Goal: Task Accomplishment & Management: Manage account settings

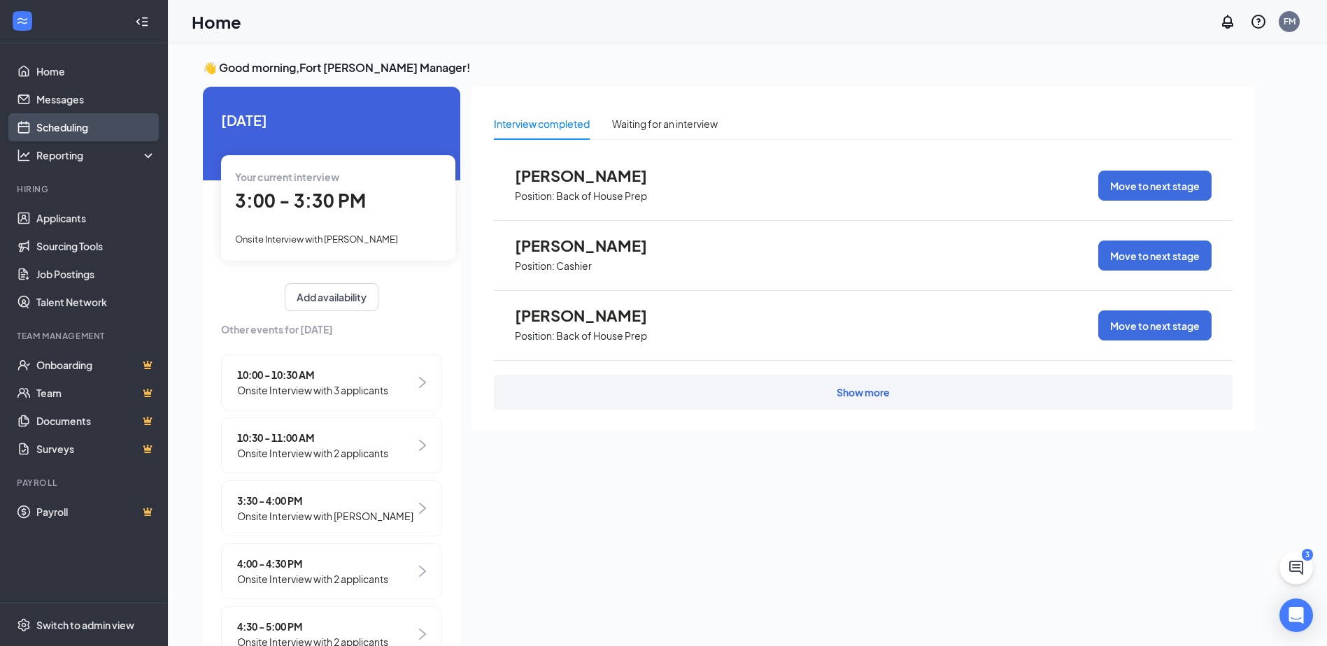
click at [84, 134] on link "Scheduling" at bounding box center [96, 127] width 120 height 28
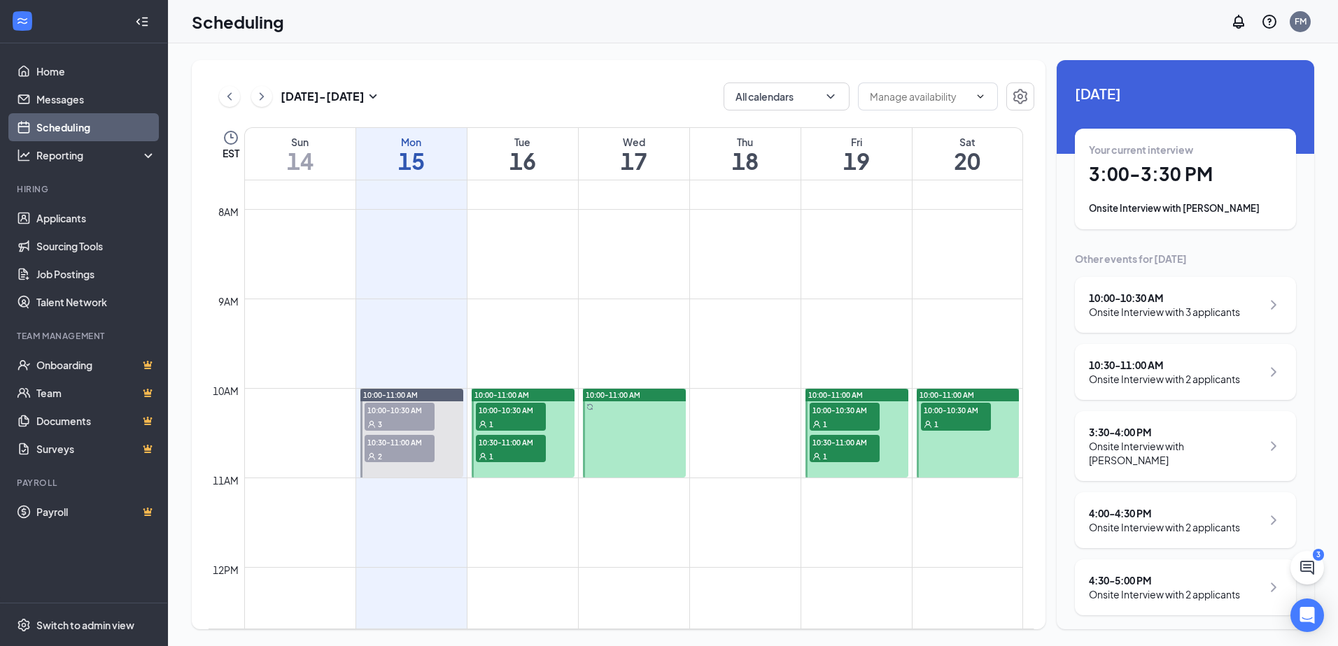
scroll to position [1107, 0]
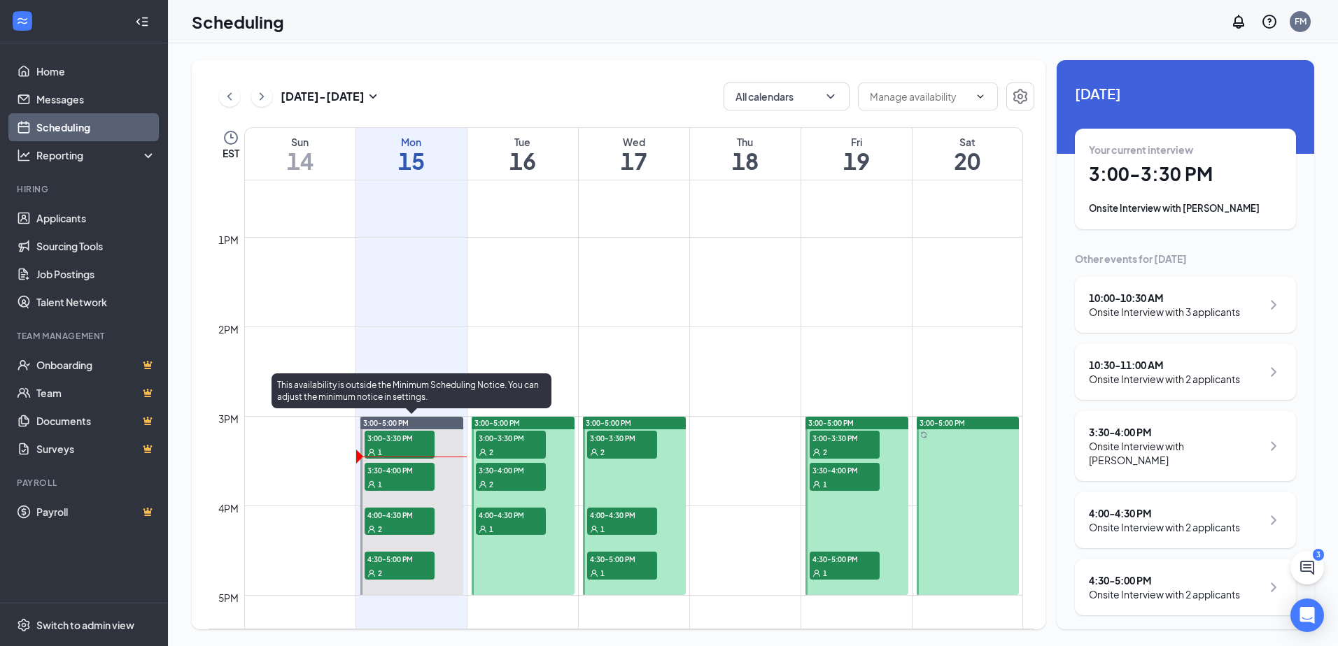
click at [399, 479] on div "1" at bounding box center [399, 484] width 70 height 14
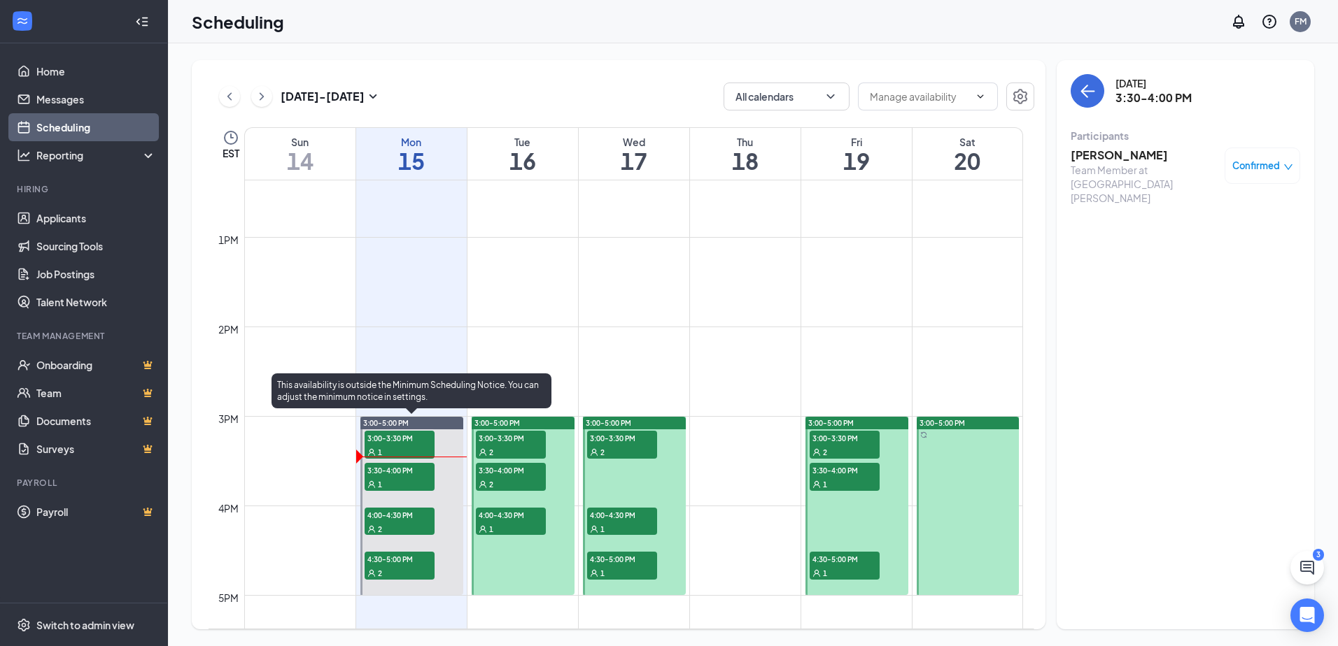
click at [420, 451] on div "1" at bounding box center [399, 452] width 70 height 14
click at [395, 516] on span "4:00-4:30 PM" at bounding box center [399, 515] width 70 height 14
click at [406, 560] on span "4:30-5:00 PM" at bounding box center [399, 559] width 70 height 14
click at [411, 523] on div "2" at bounding box center [399, 529] width 70 height 14
click at [406, 476] on span "3:30-4:00 PM" at bounding box center [399, 470] width 70 height 14
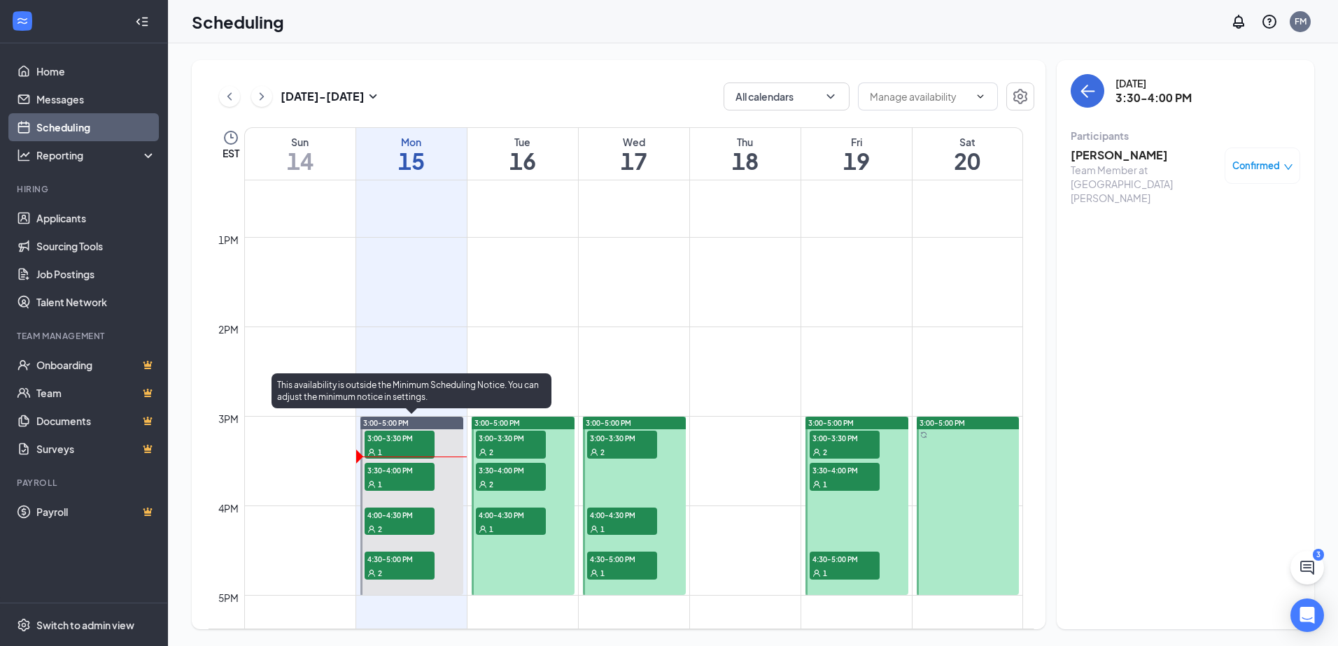
click at [404, 446] on div "1" at bounding box center [399, 452] width 70 height 14
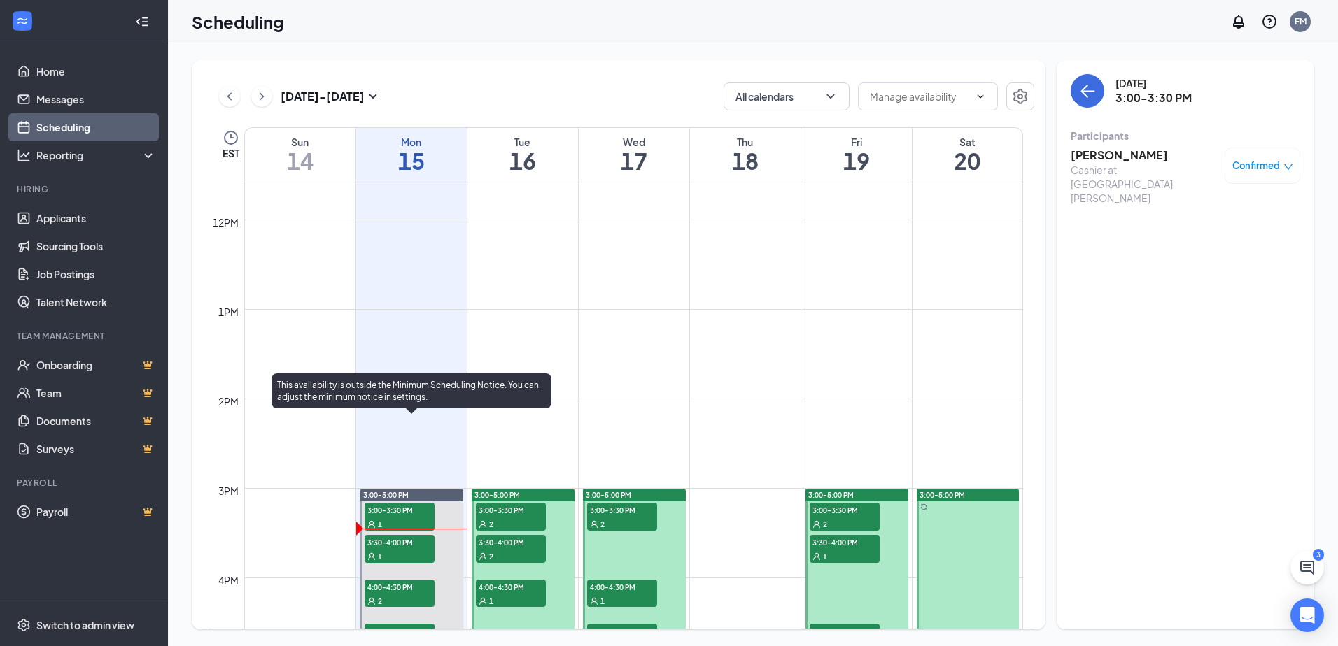
scroll to position [828, 0]
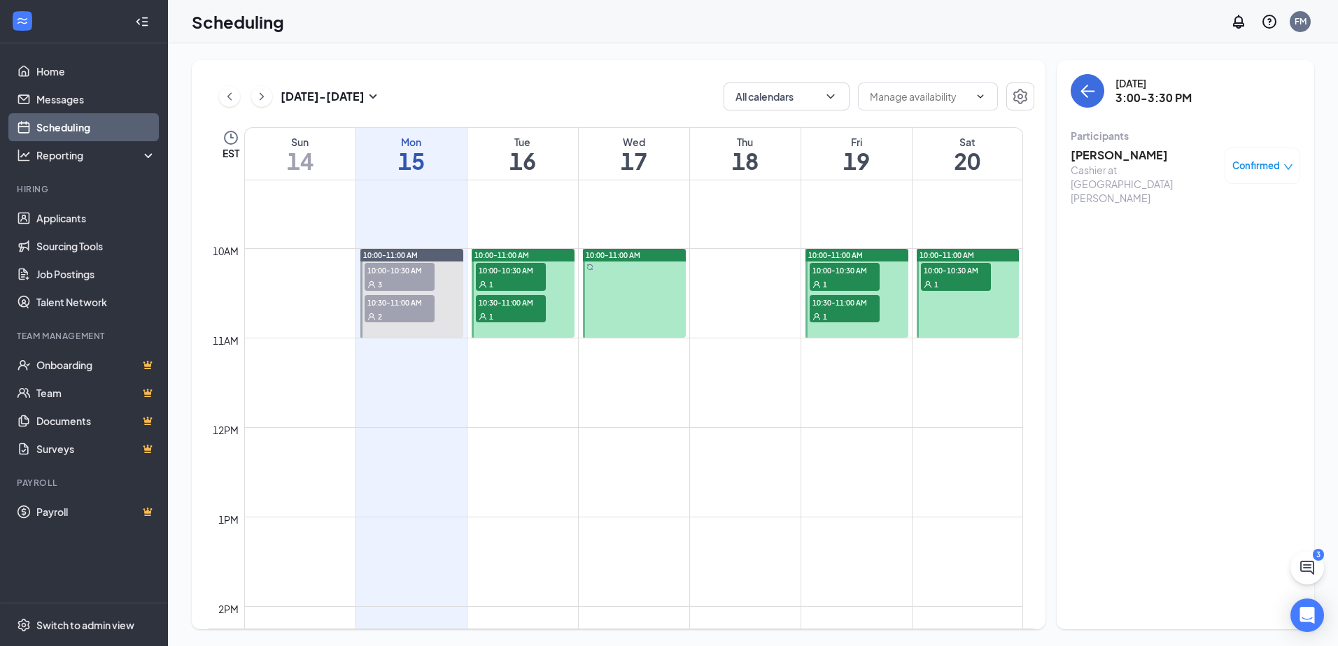
click at [408, 311] on div "2" at bounding box center [399, 316] width 70 height 14
click at [408, 277] on div "3" at bounding box center [399, 284] width 70 height 14
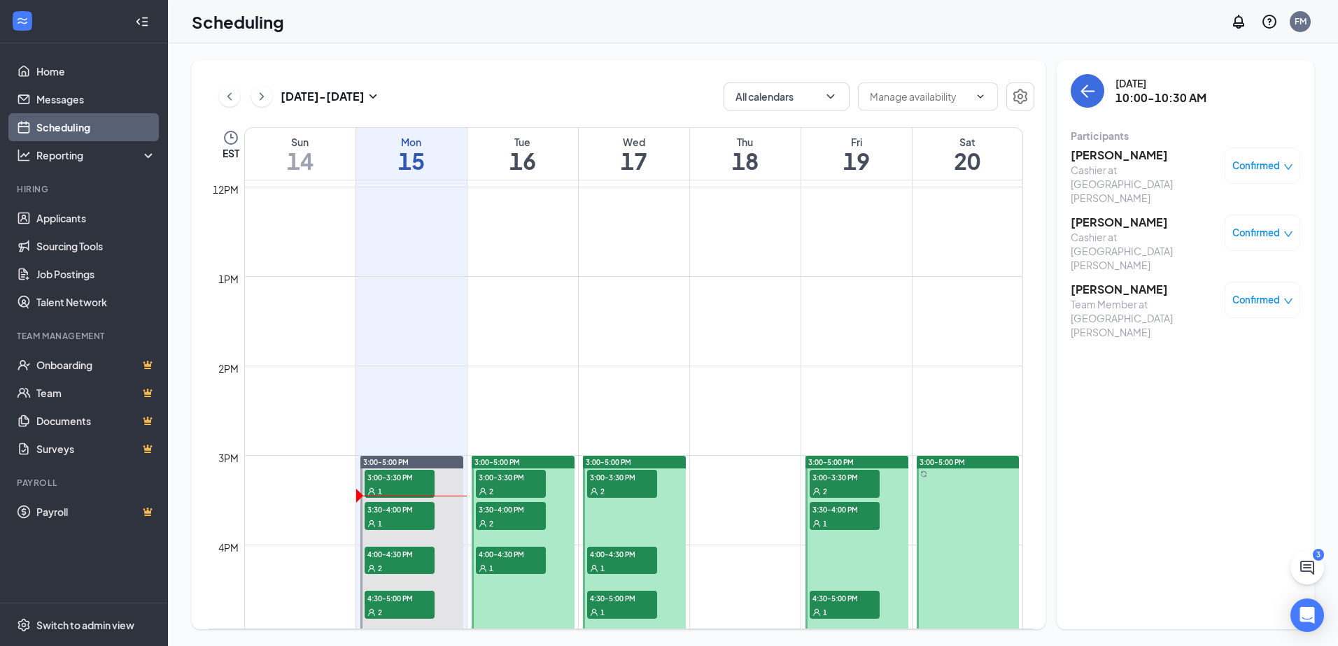
scroll to position [1247, 0]
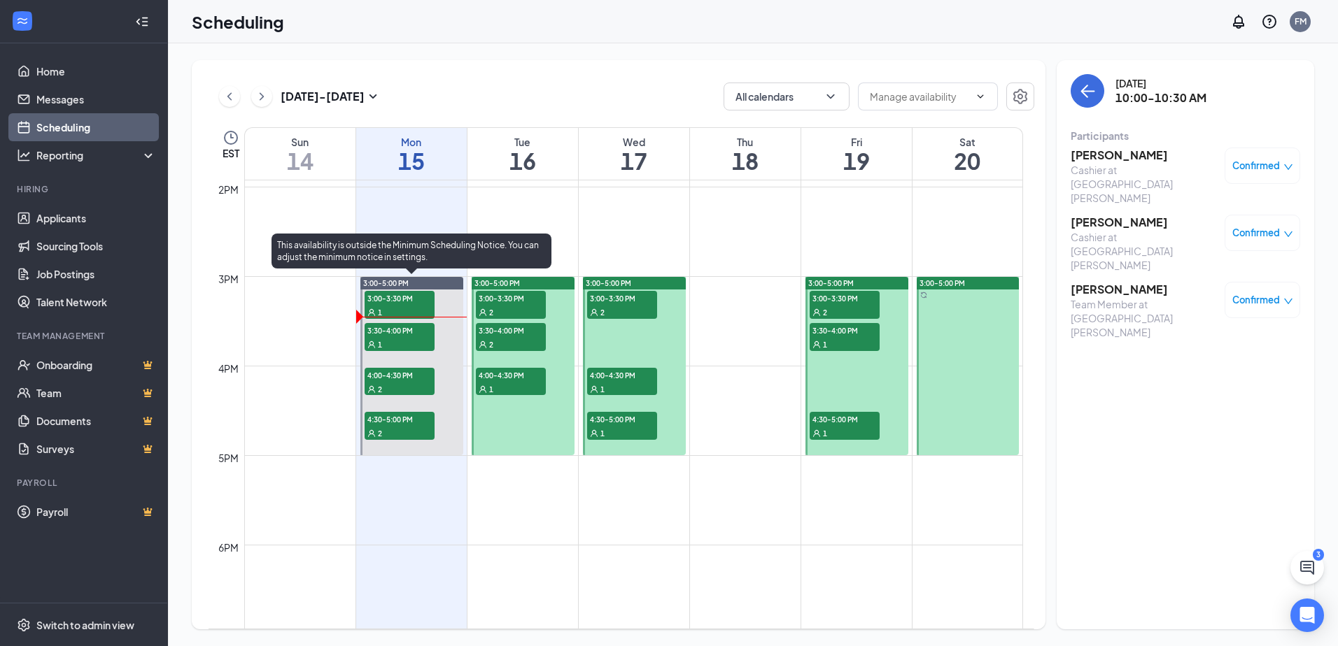
click at [407, 297] on span "3:00-3:30 PM" at bounding box center [399, 298] width 70 height 14
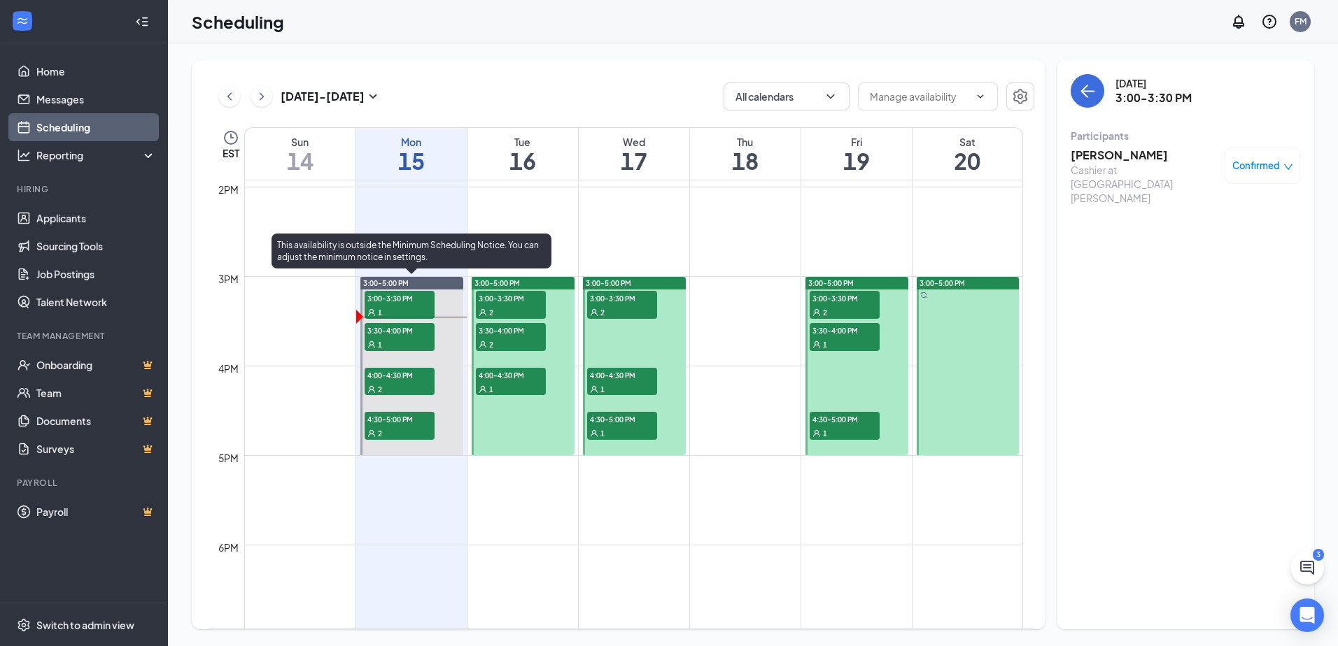
click at [409, 339] on div "1" at bounding box center [399, 344] width 70 height 14
click at [400, 385] on div "2" at bounding box center [399, 389] width 70 height 14
click at [410, 444] on div at bounding box center [411, 366] width 103 height 178
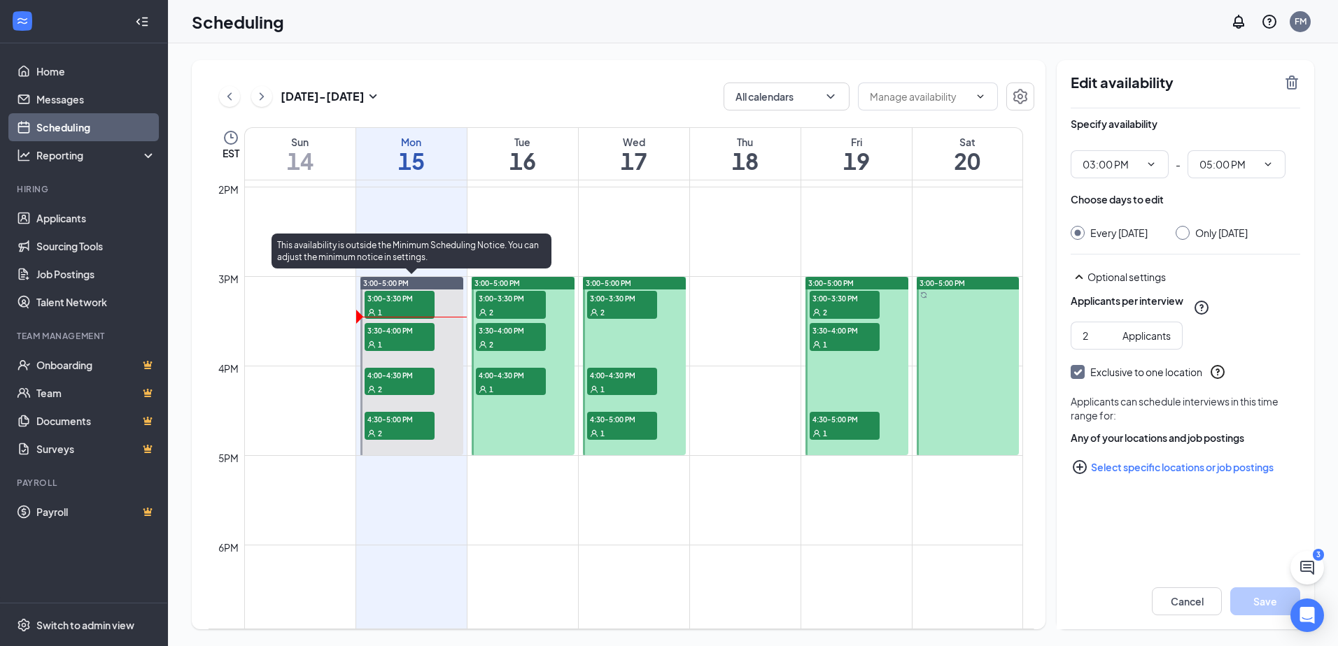
click at [405, 432] on div "2" at bounding box center [399, 433] width 70 height 14
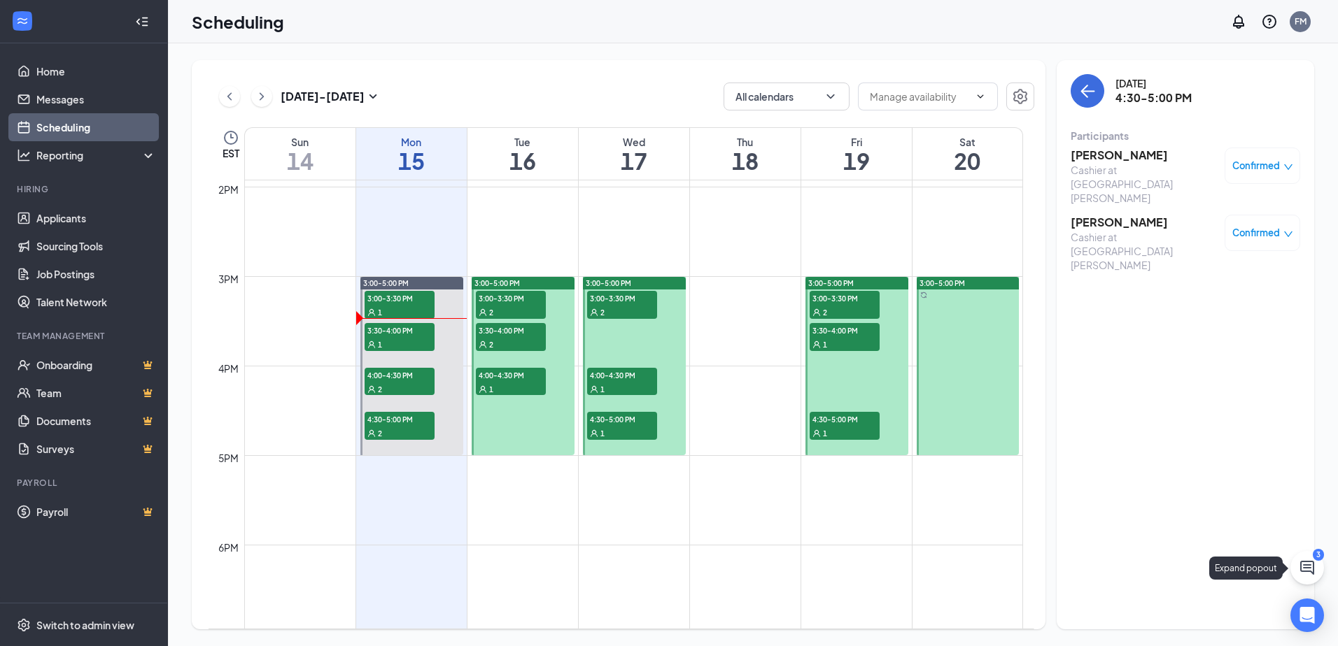
click at [1310, 573] on icon "ChatActive" at bounding box center [1306, 568] width 17 height 17
click at [1099, 616] on div "Chat 3" at bounding box center [1142, 629] width 236 height 34
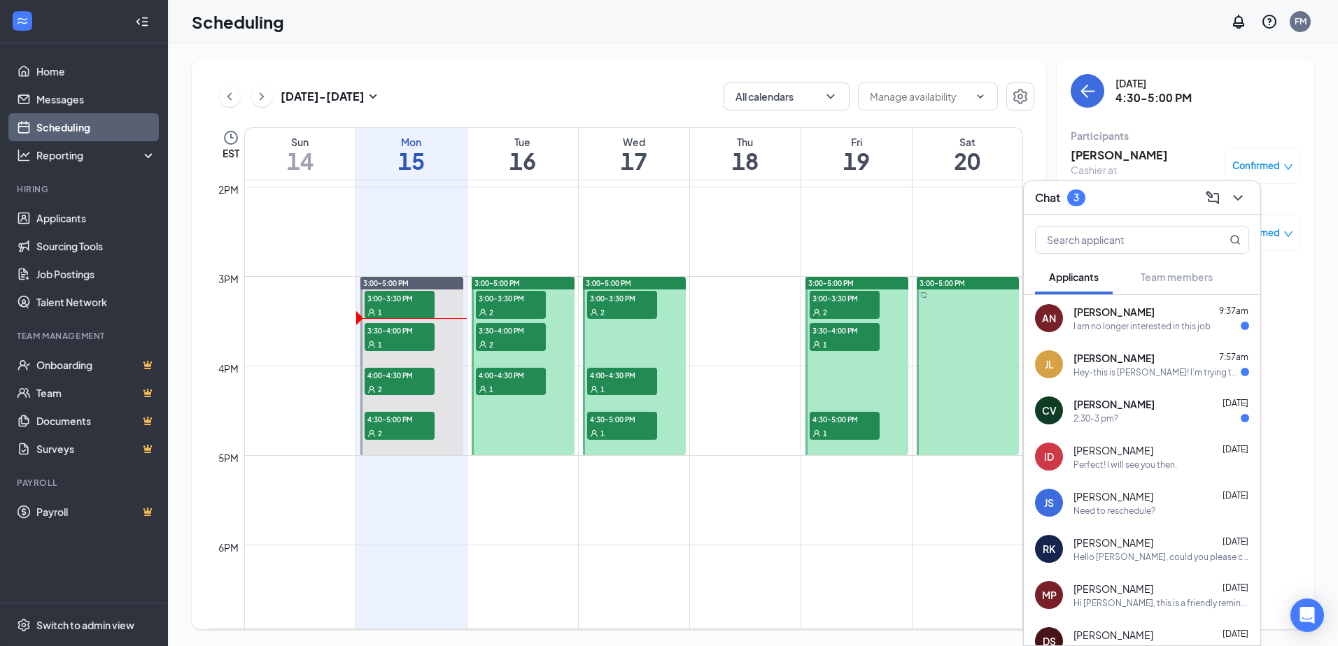
click at [1187, 333] on div "AN [PERSON_NAME] 9:37am I am no longer interested in this job" at bounding box center [1142, 318] width 236 height 46
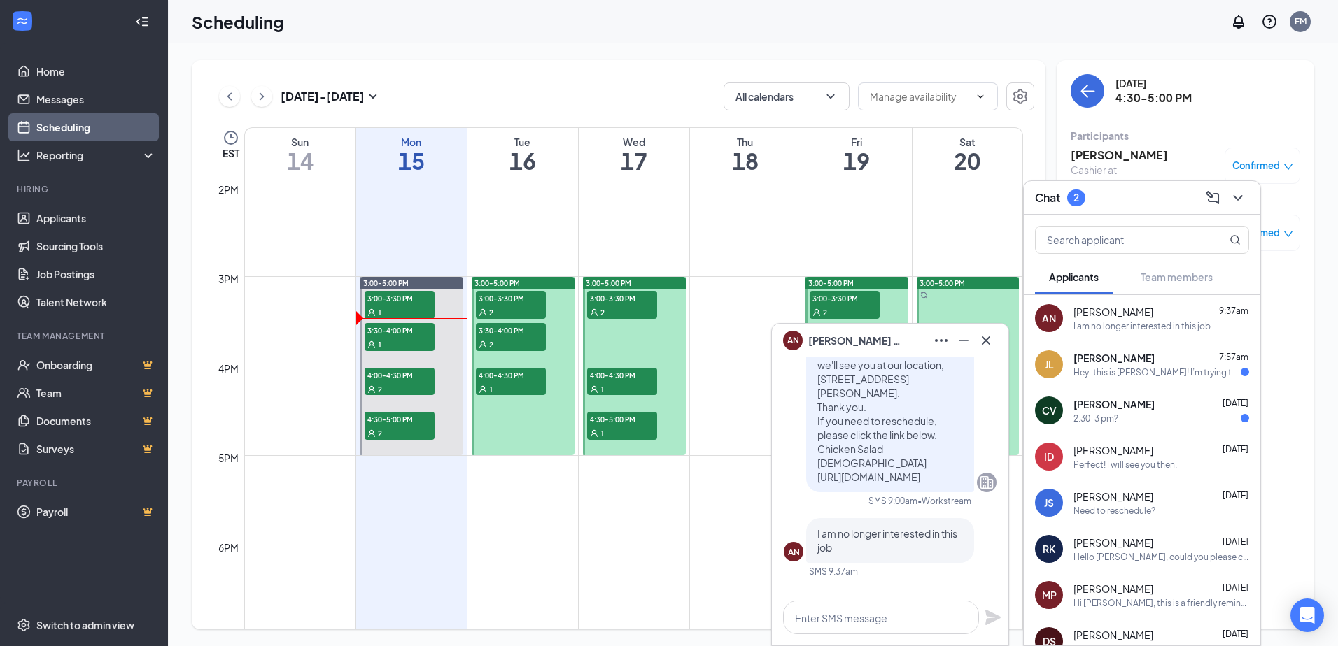
click at [1147, 361] on div "[PERSON_NAME] 7:57am" at bounding box center [1161, 358] width 176 height 14
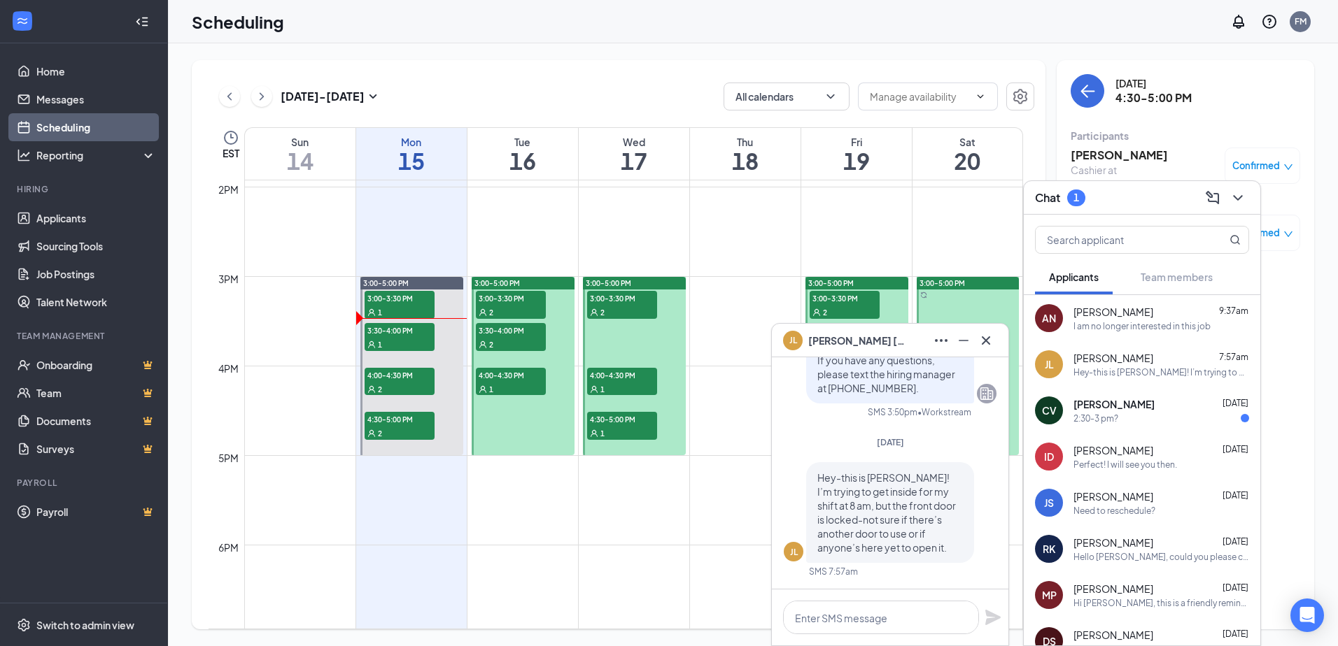
click at [1168, 428] on div "CV [PERSON_NAME] [DATE] 2:30-3 pm?" at bounding box center [1142, 411] width 236 height 46
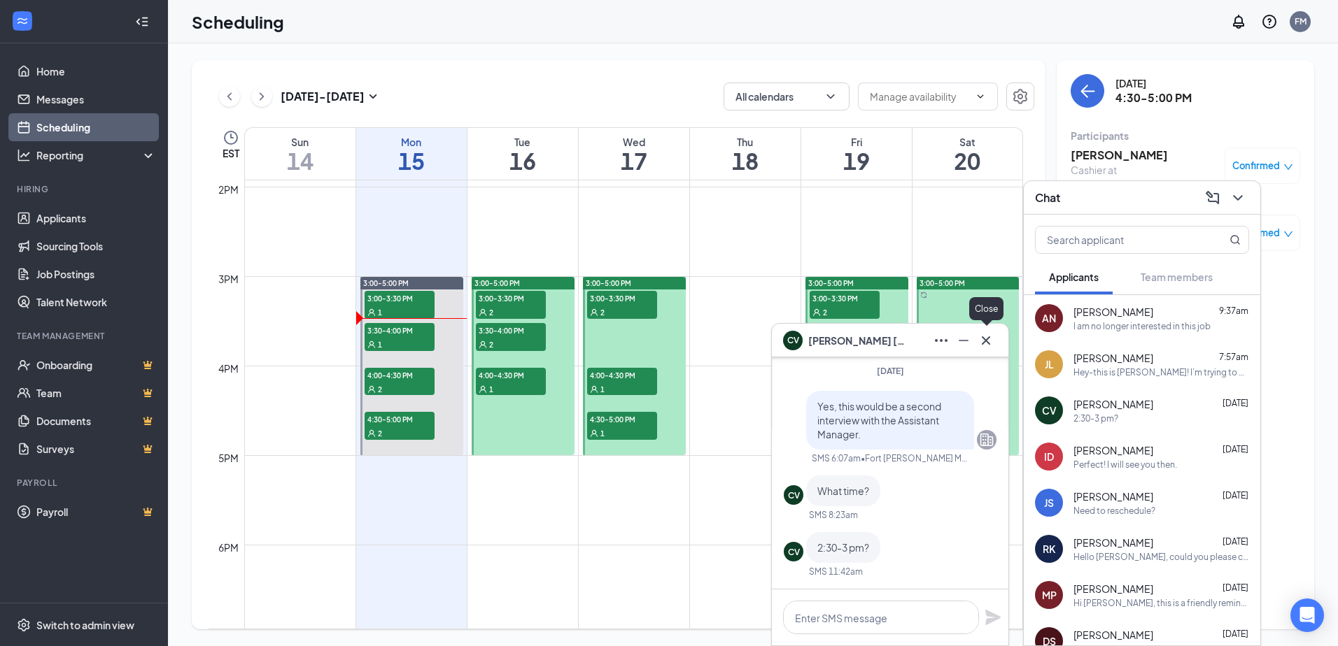
click at [987, 342] on icon "Cross" at bounding box center [986, 340] width 8 height 8
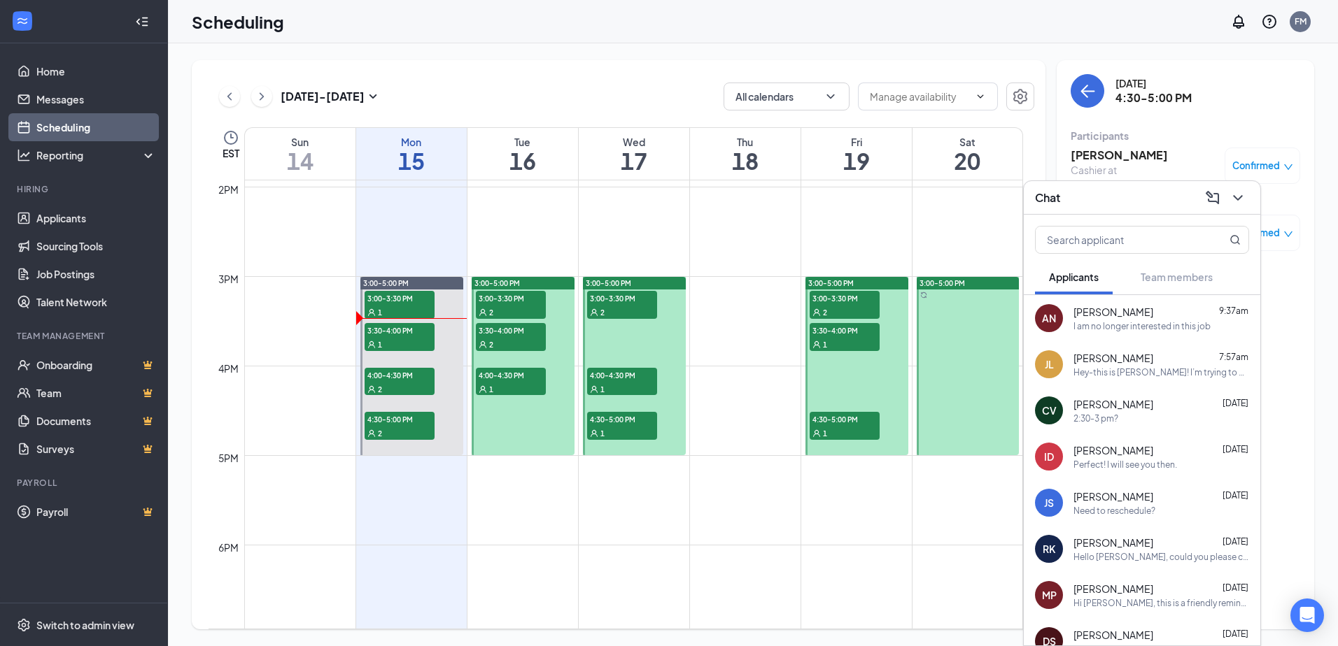
click at [1146, 374] on div "Hey-this is [PERSON_NAME]! I’m trying to get inside for my shift at 8 am, but t…" at bounding box center [1161, 373] width 176 height 12
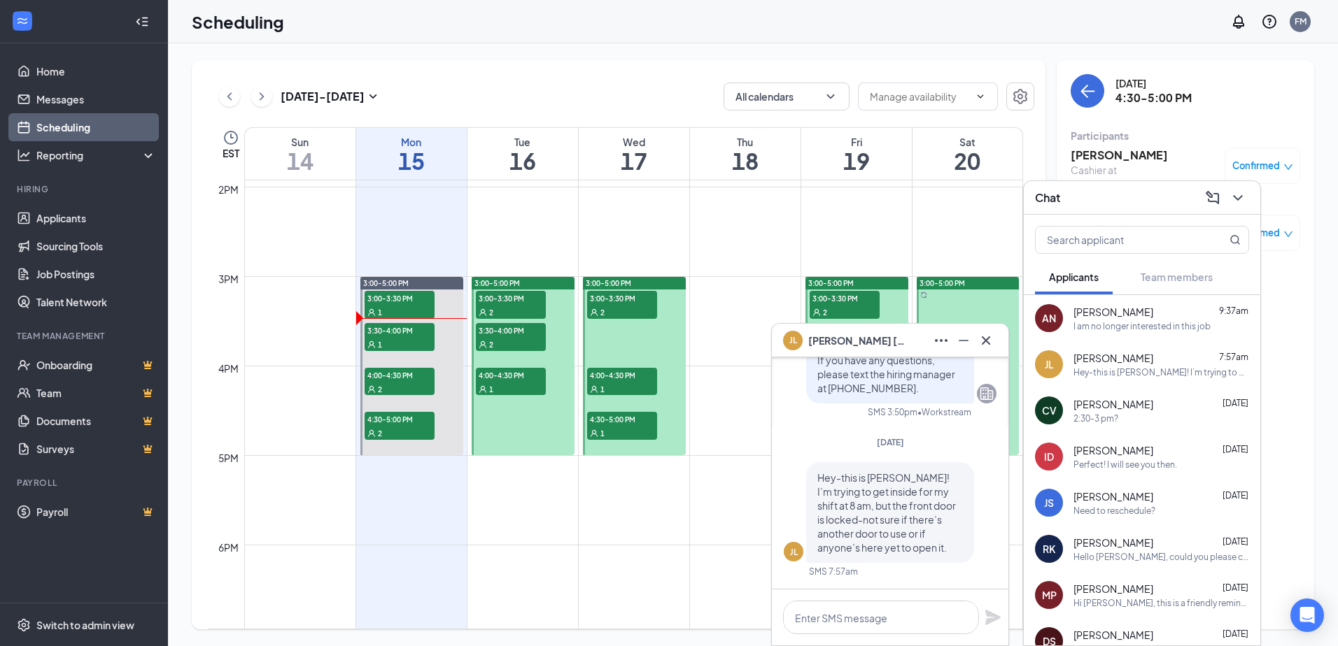
click at [985, 339] on icon "Cross" at bounding box center [986, 340] width 8 height 8
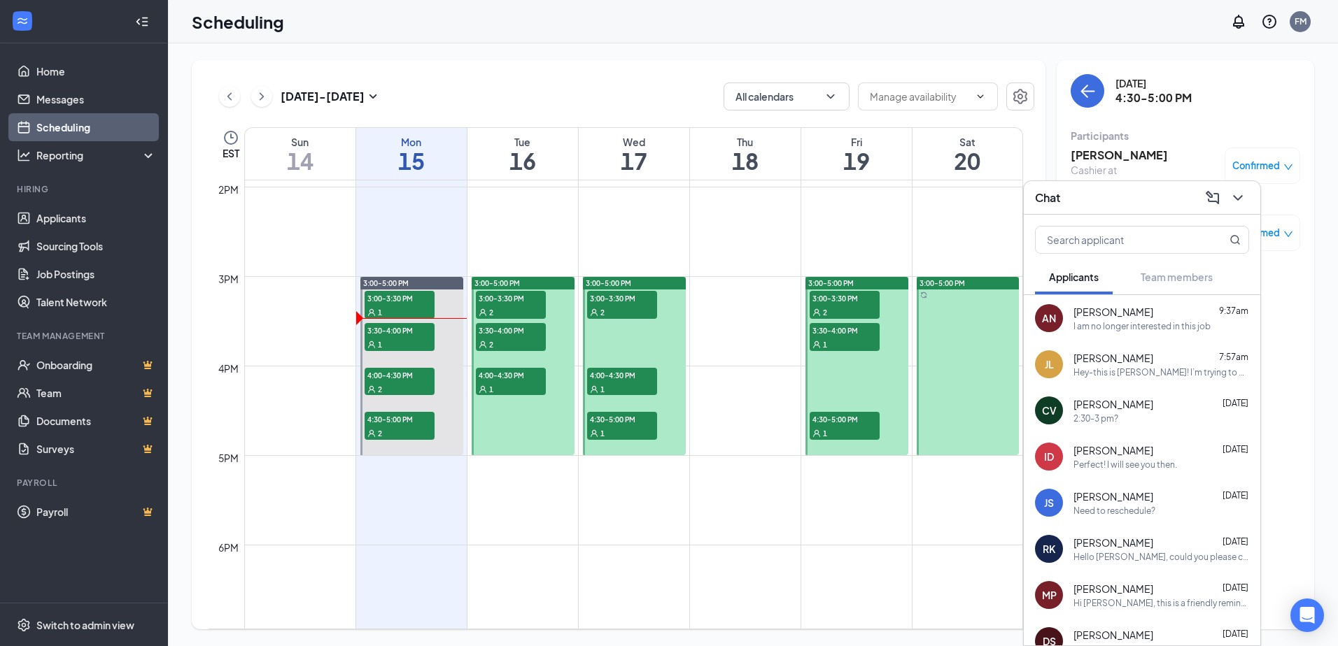
click at [1295, 378] on div "[DATE] 4:30-5:00 PM Participants [PERSON_NAME] at [GEOGRAPHIC_DATA][PERSON_NAME…" at bounding box center [1184, 344] width 257 height 569
click at [1228, 198] on button at bounding box center [1237, 198] width 22 height 22
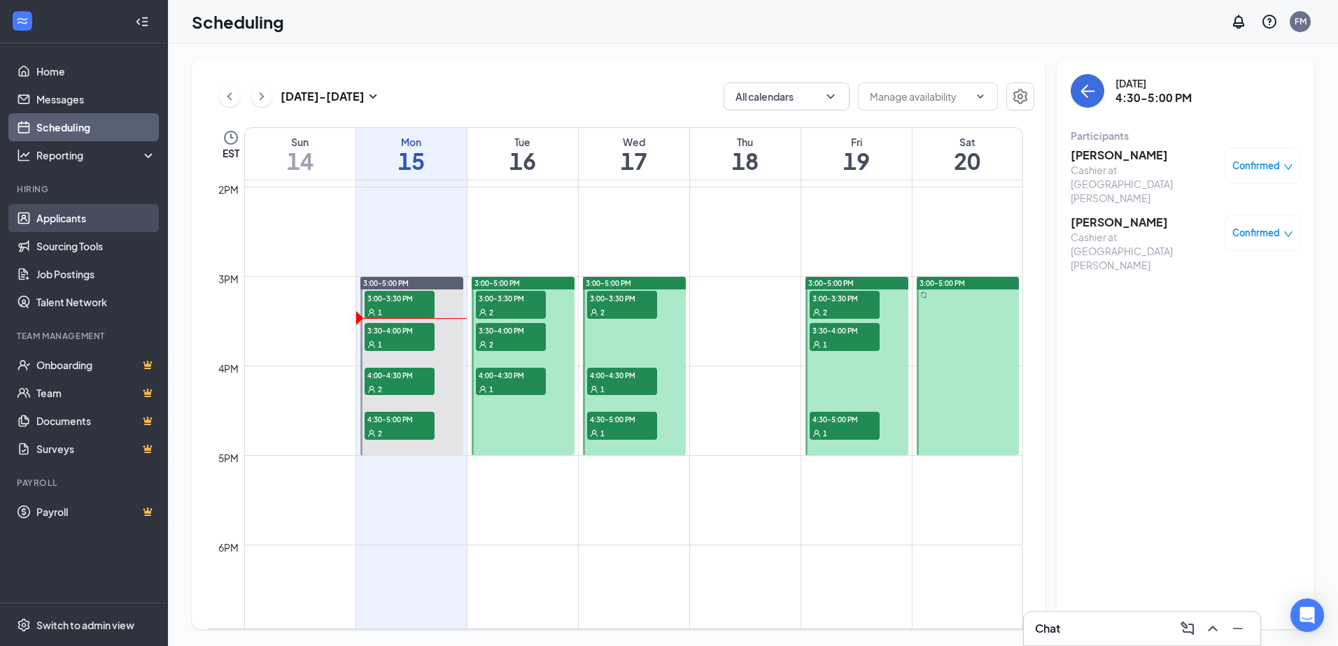
click at [77, 215] on link "Applicants" at bounding box center [96, 218] width 120 height 28
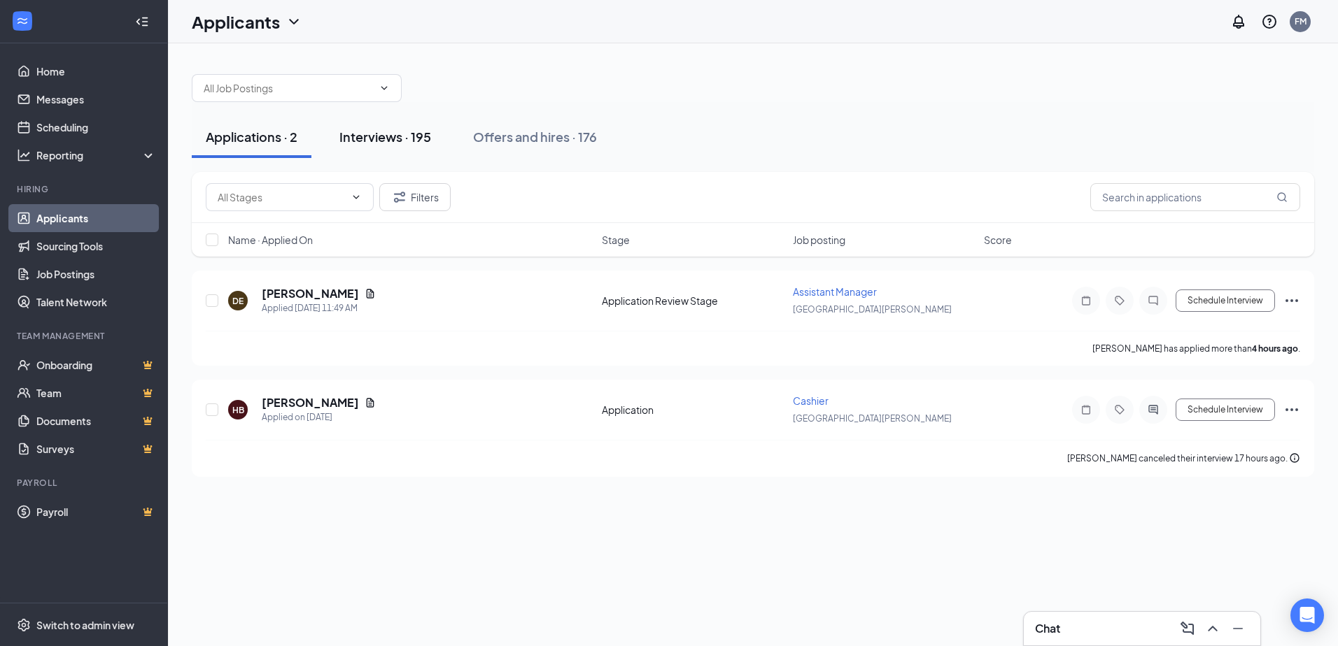
click at [388, 141] on div "Interviews · 195" at bounding box center [385, 136] width 92 height 17
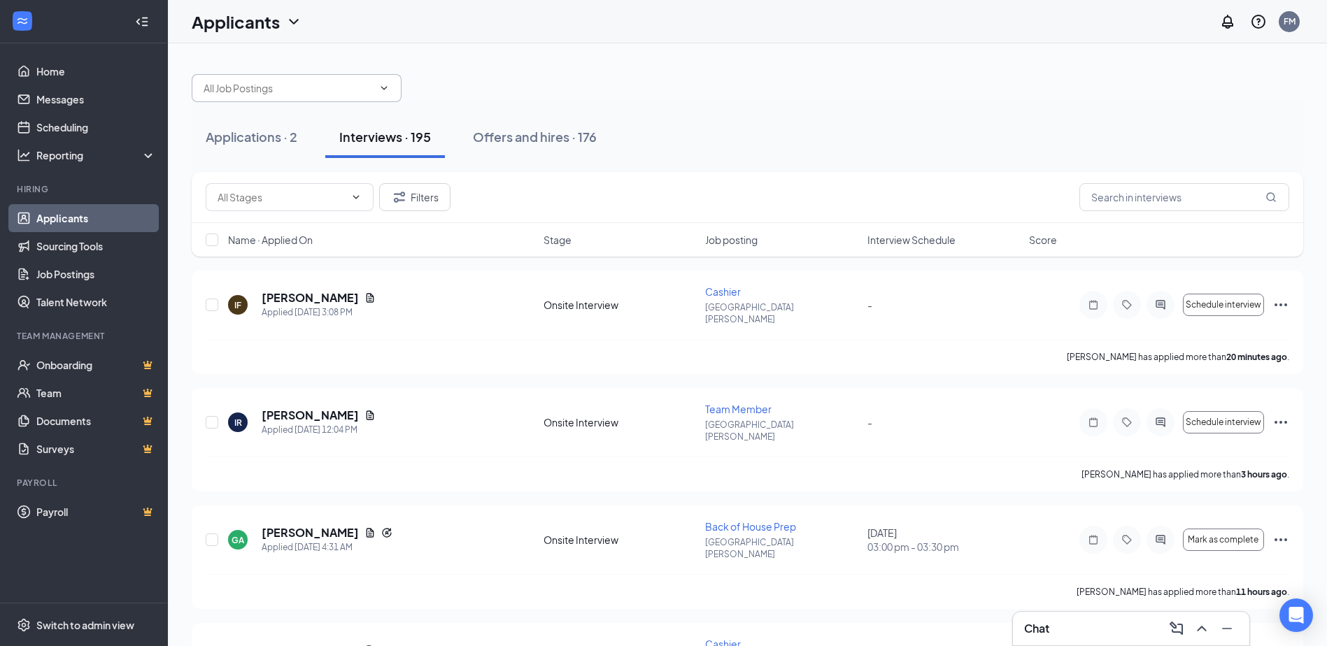
click at [278, 86] on input "text" at bounding box center [288, 87] width 169 height 15
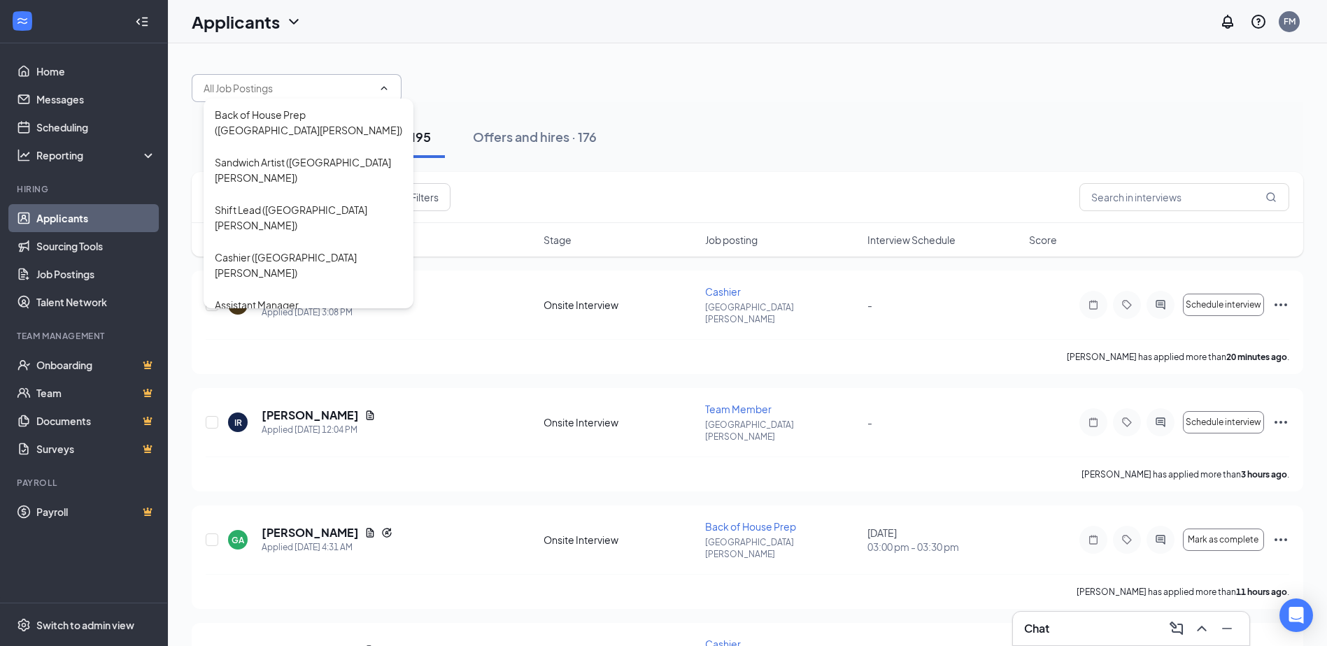
click at [625, 111] on div "Applications · 2 Interviews · 195 Offers and hires · 176" at bounding box center [748, 137] width 1112 height 70
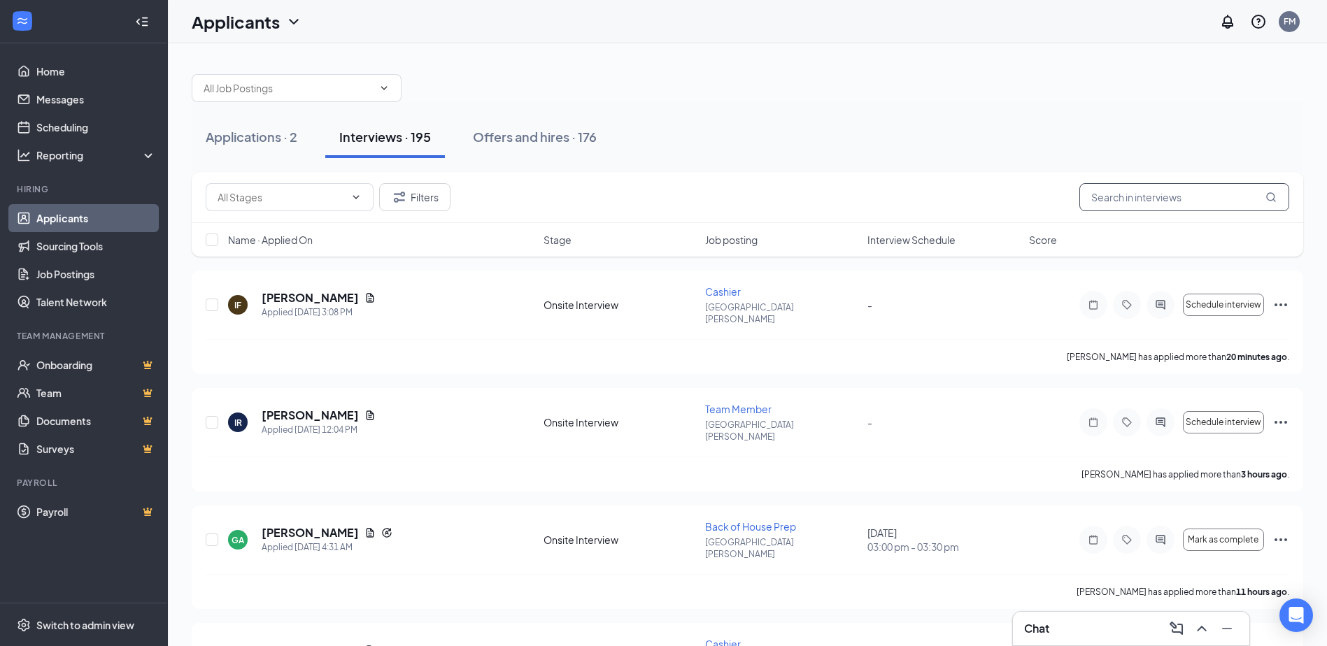
click at [1139, 204] on input "text" at bounding box center [1184, 197] width 210 height 28
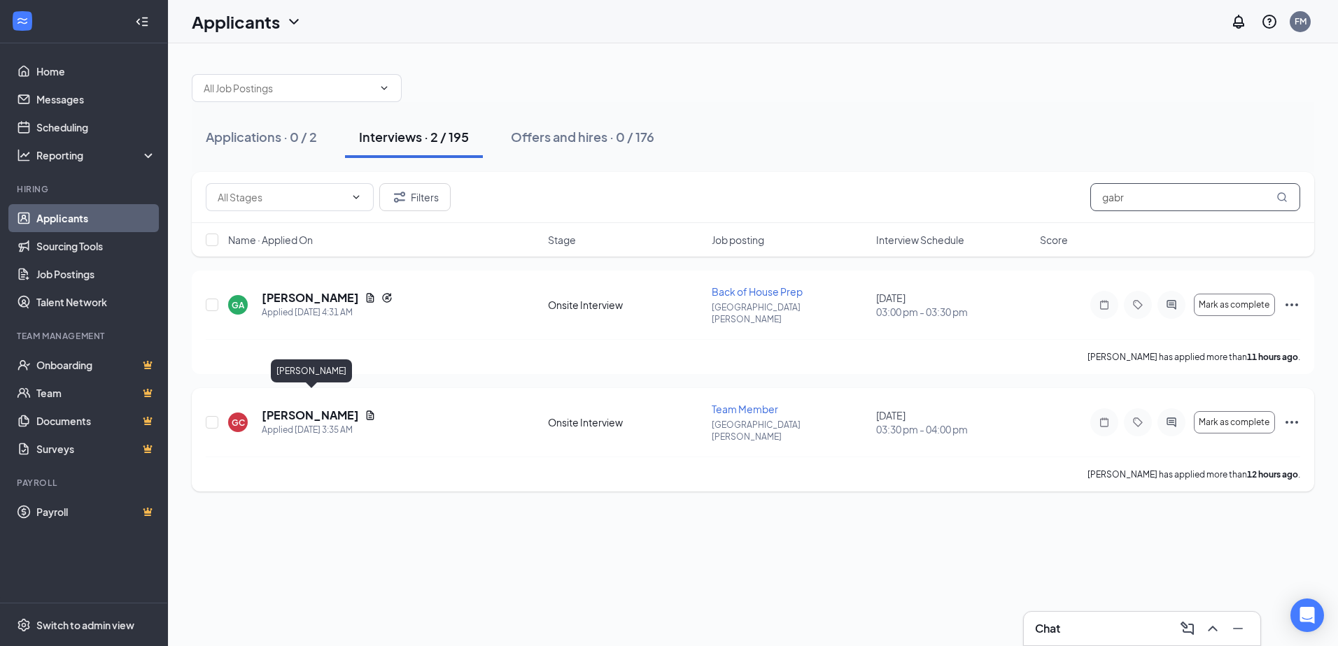
type input "gabr"
click at [321, 408] on h5 "[PERSON_NAME]" at bounding box center [310, 415] width 97 height 15
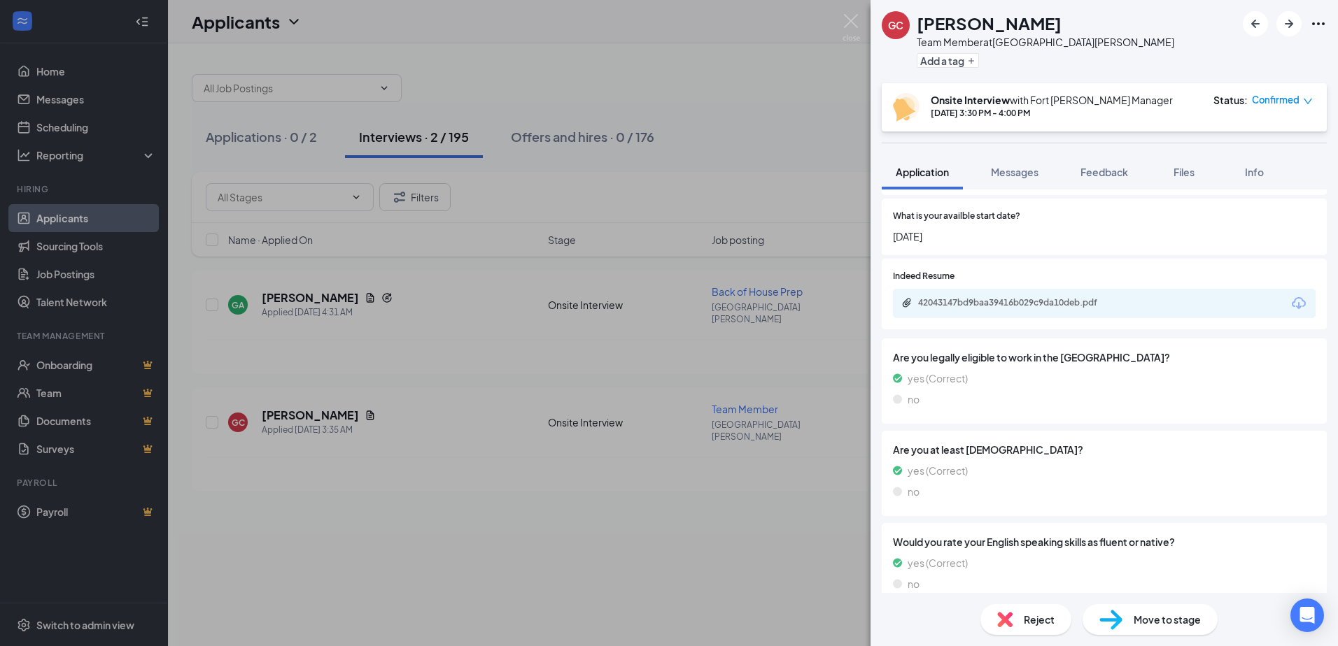
scroll to position [767, 0]
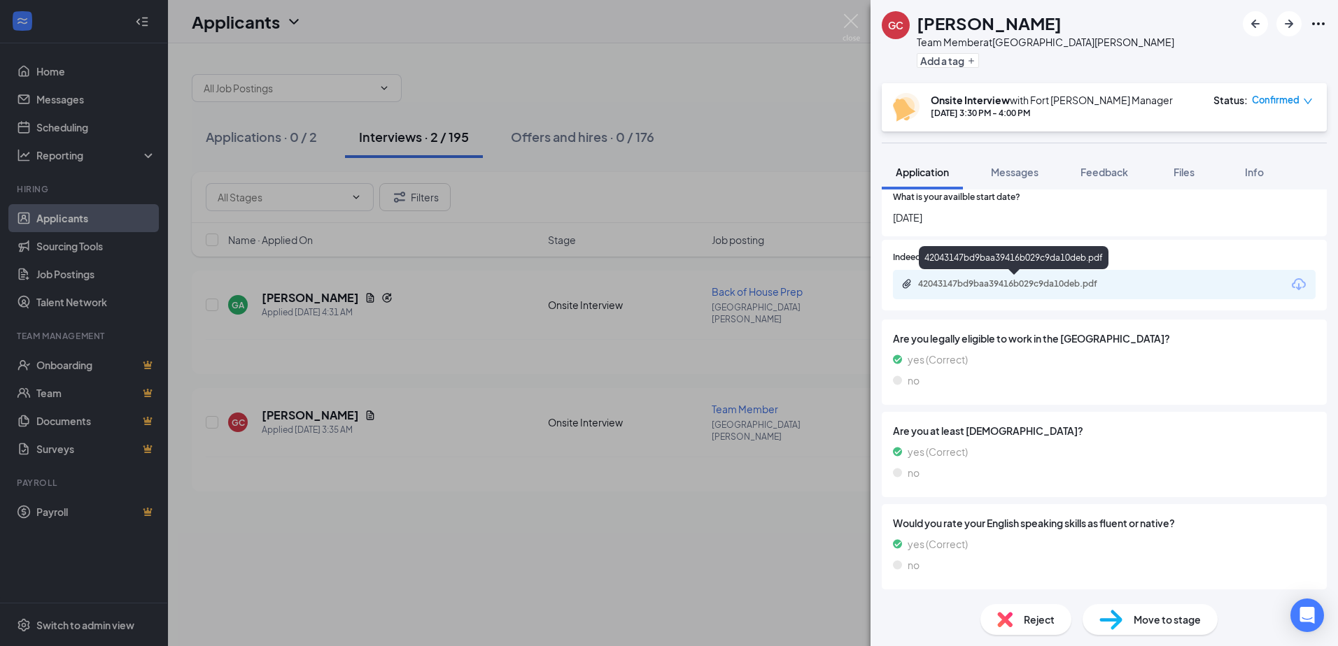
click at [996, 283] on div "42043147bd9baa39416b029c9da10deb.pdf" at bounding box center [1016, 283] width 196 height 11
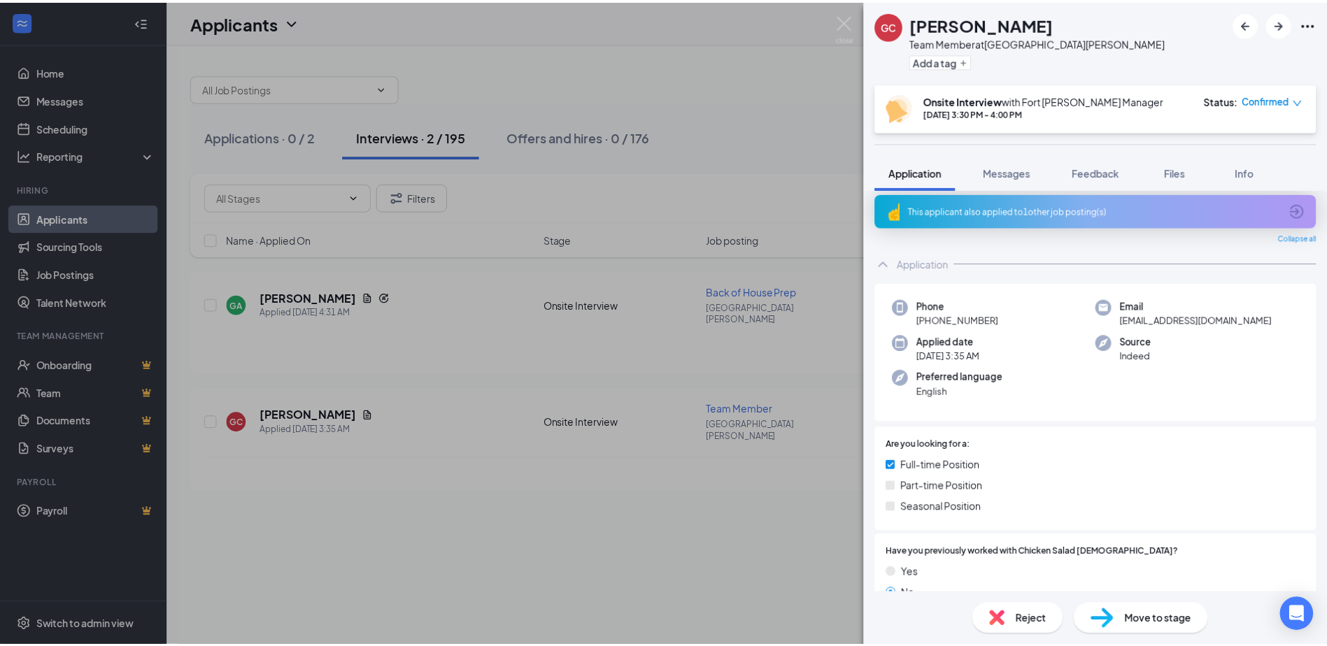
scroll to position [0, 0]
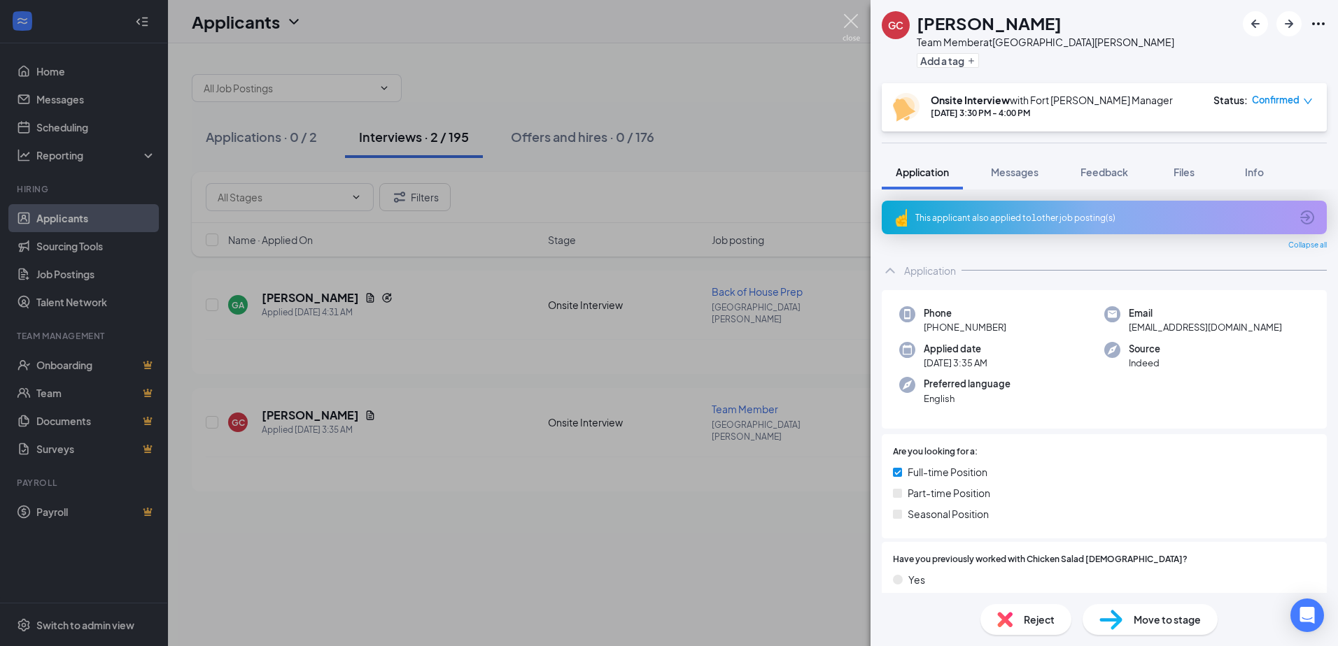
click at [851, 15] on img at bounding box center [850, 27] width 17 height 27
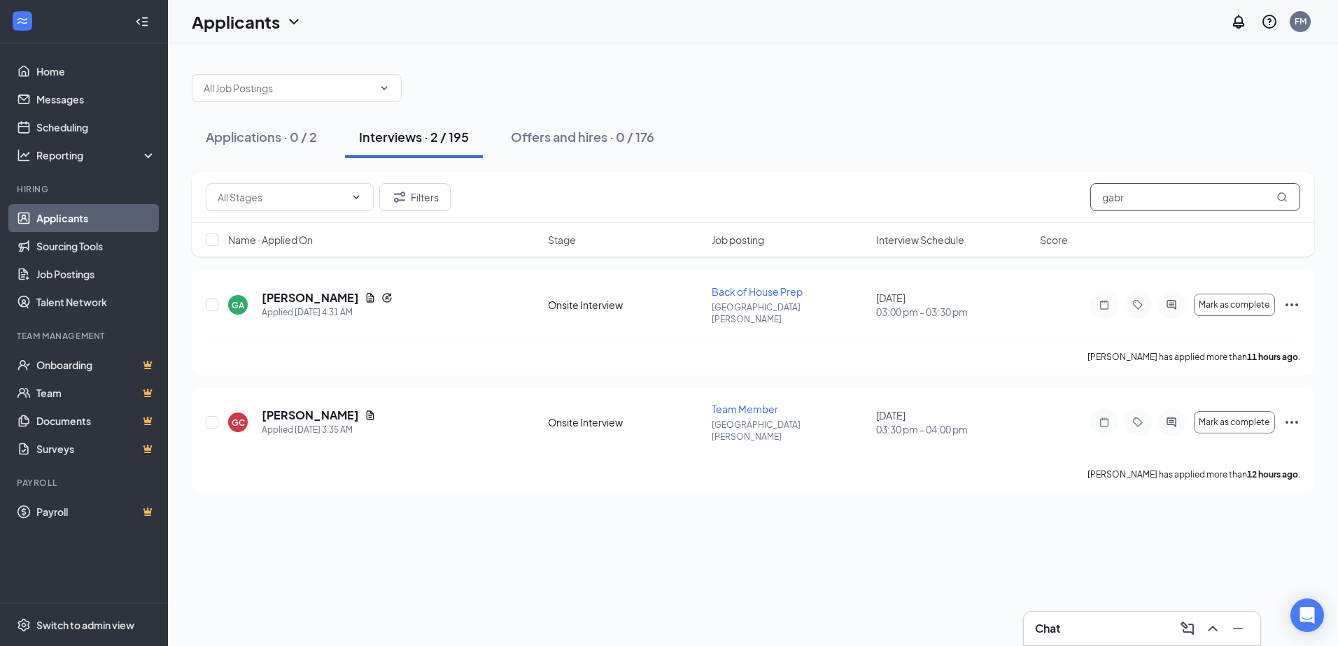
click at [1181, 195] on input "gabr" at bounding box center [1195, 197] width 210 height 28
drag, startPoint x: 1181, startPoint y: 195, endPoint x: 935, endPoint y: 210, distance: 246.0
click at [935, 210] on div "Filters gabr" at bounding box center [753, 197] width 1094 height 28
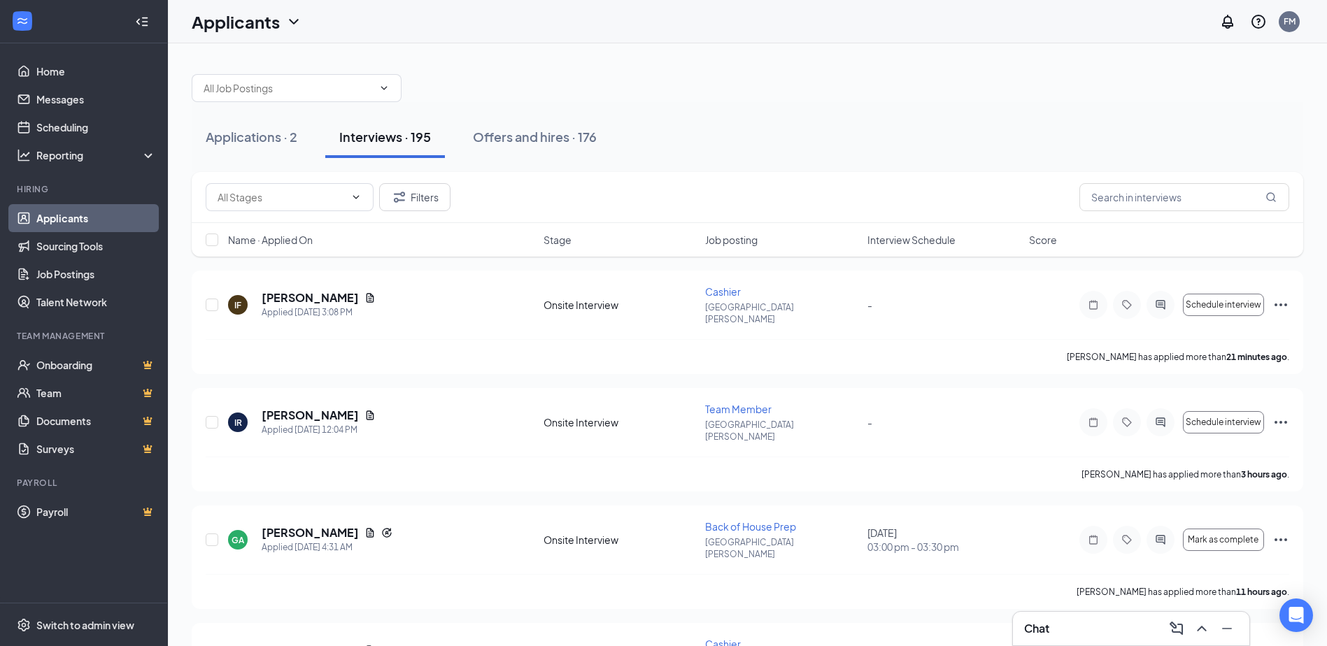
click at [936, 124] on div "Applications · 2 Interviews · 195 Offers and hires · 176" at bounding box center [748, 137] width 1112 height 42
